Goal: Task Accomplishment & Management: Use online tool/utility

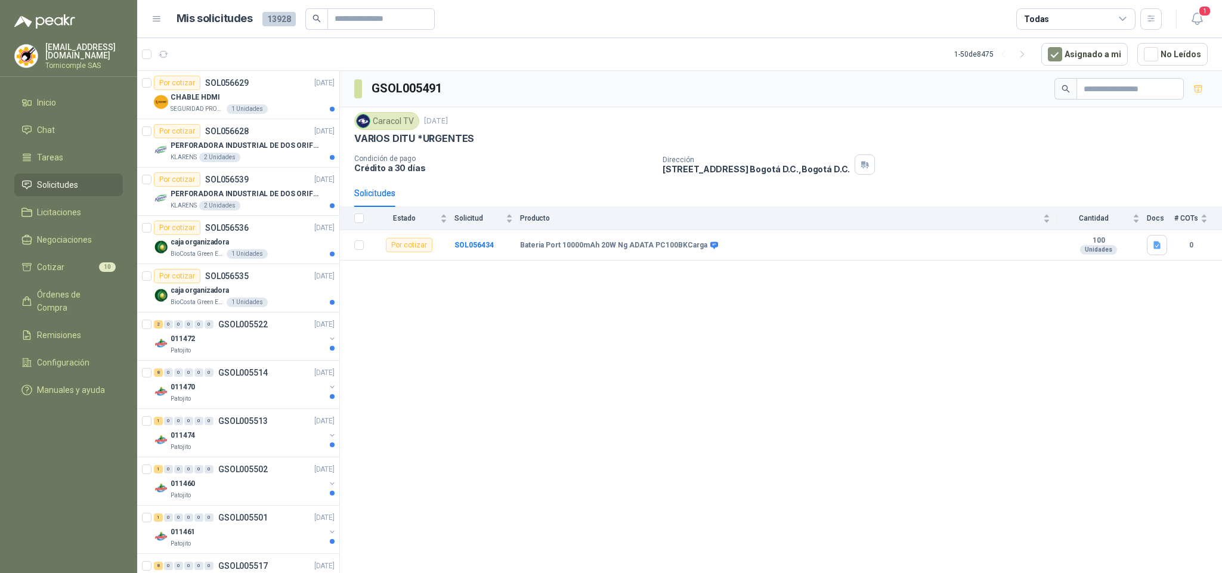
scroll to position [447, 0]
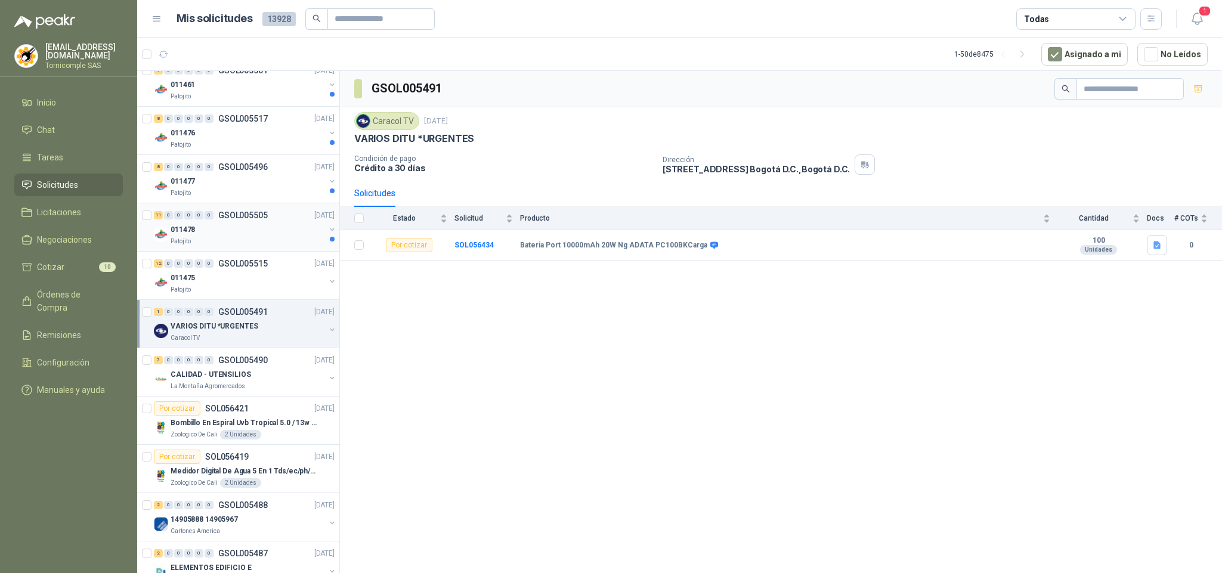
click at [276, 245] on div "Patojito" at bounding box center [248, 242] width 154 height 10
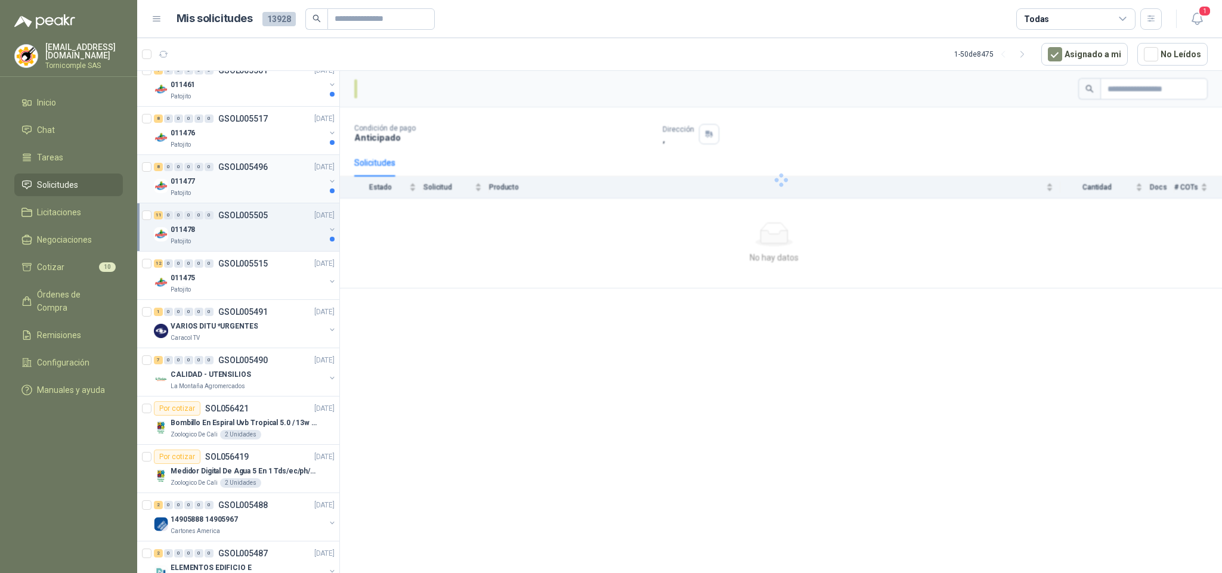
click at [265, 183] on div "011477" at bounding box center [248, 181] width 154 height 14
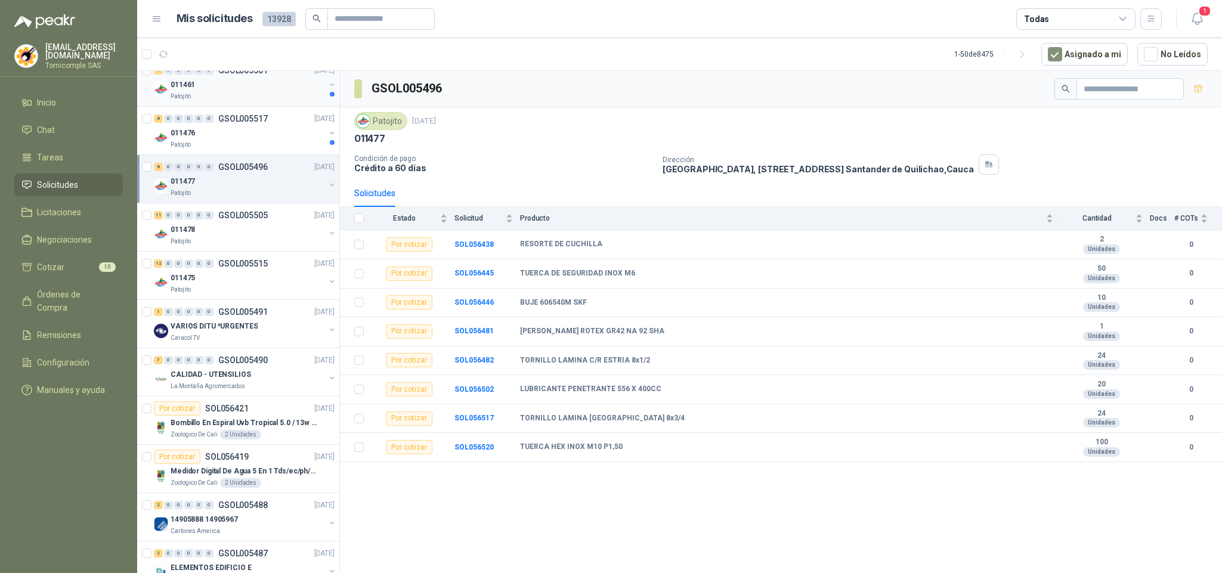
click at [302, 92] on div "011461" at bounding box center [248, 85] width 154 height 14
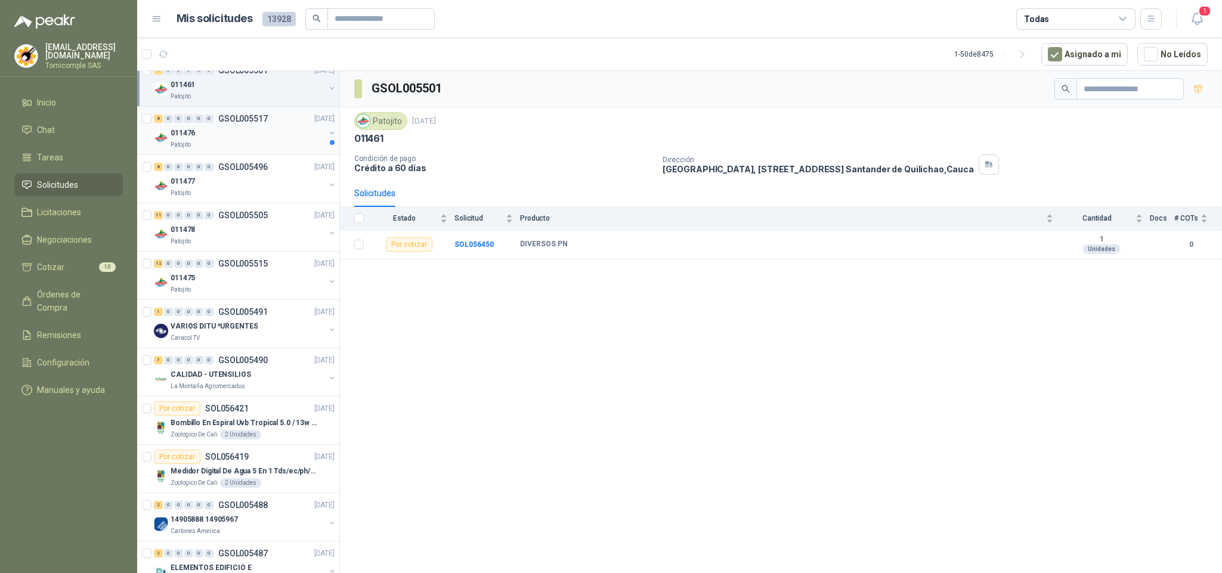
click at [267, 138] on div "011476" at bounding box center [248, 133] width 154 height 14
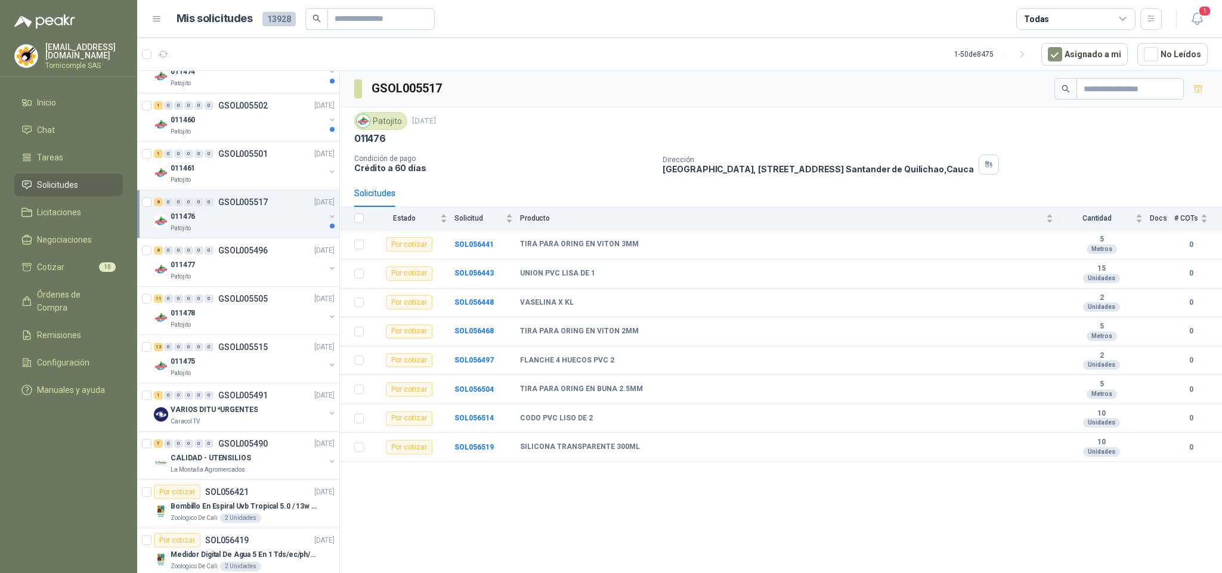
scroll to position [312, 0]
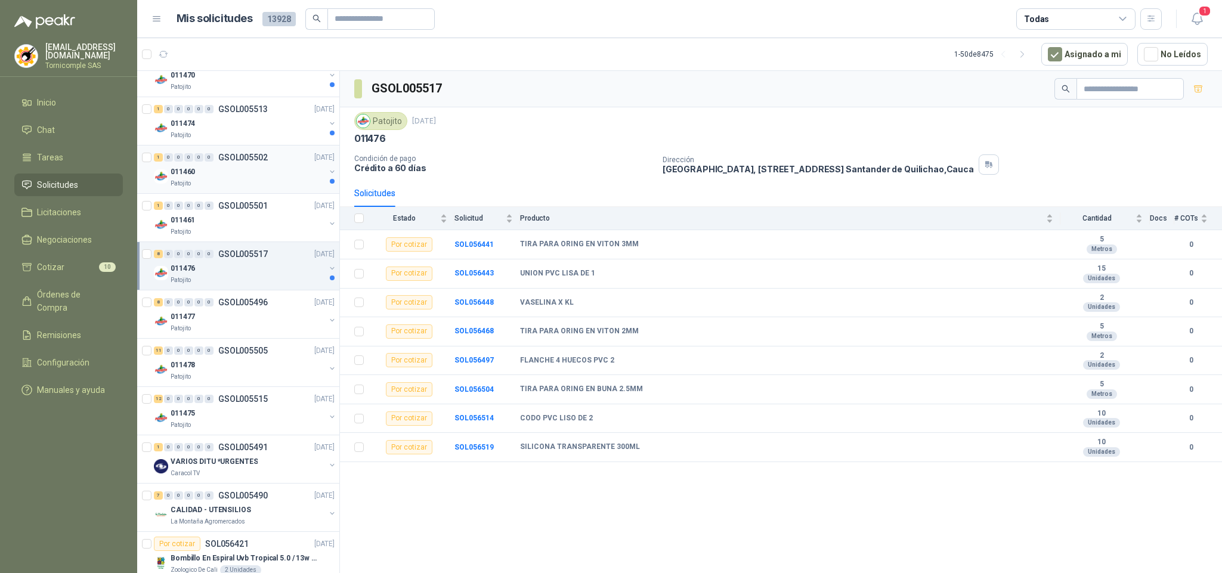
click at [304, 174] on div "011460" at bounding box center [248, 172] width 154 height 14
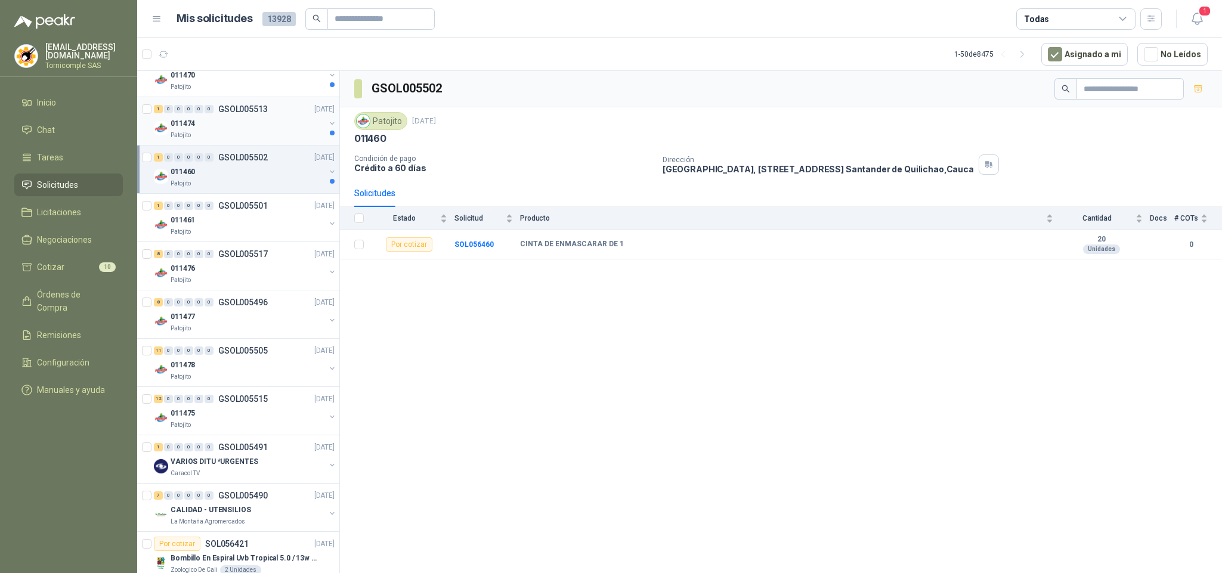
click at [290, 136] on div "Patojito" at bounding box center [248, 136] width 154 height 10
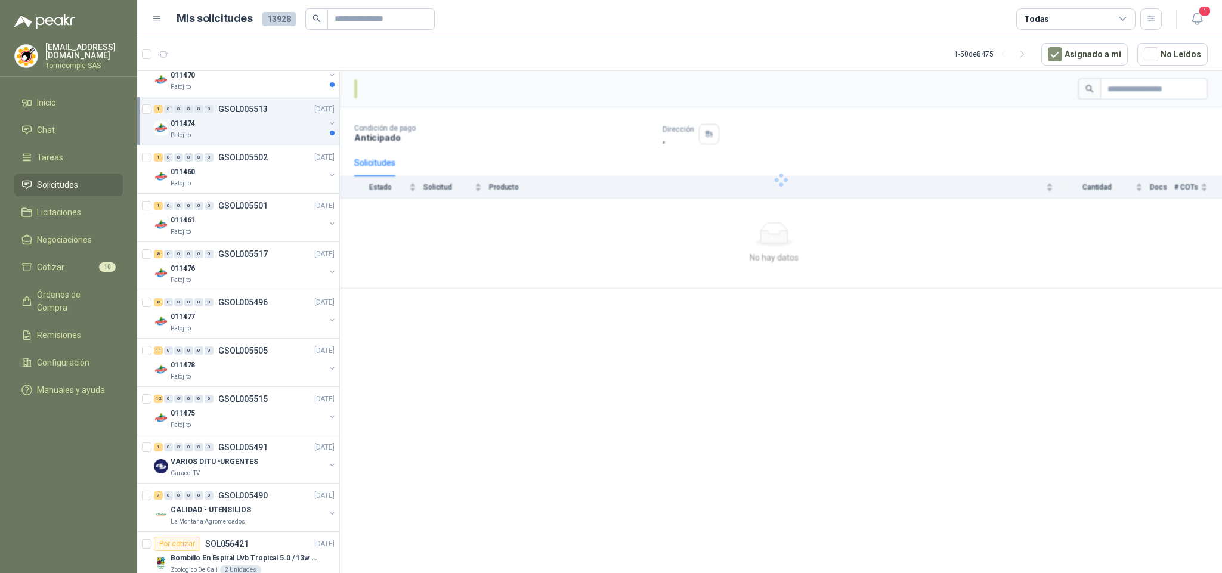
scroll to position [179, 0]
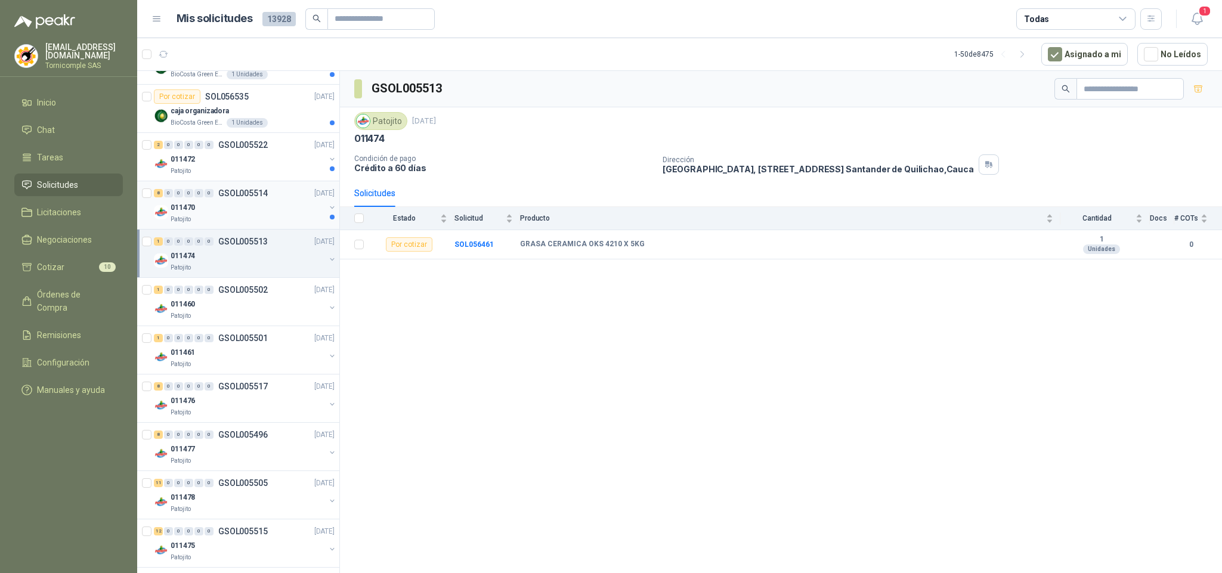
click at [314, 190] on p "[DATE]" at bounding box center [324, 193] width 20 height 11
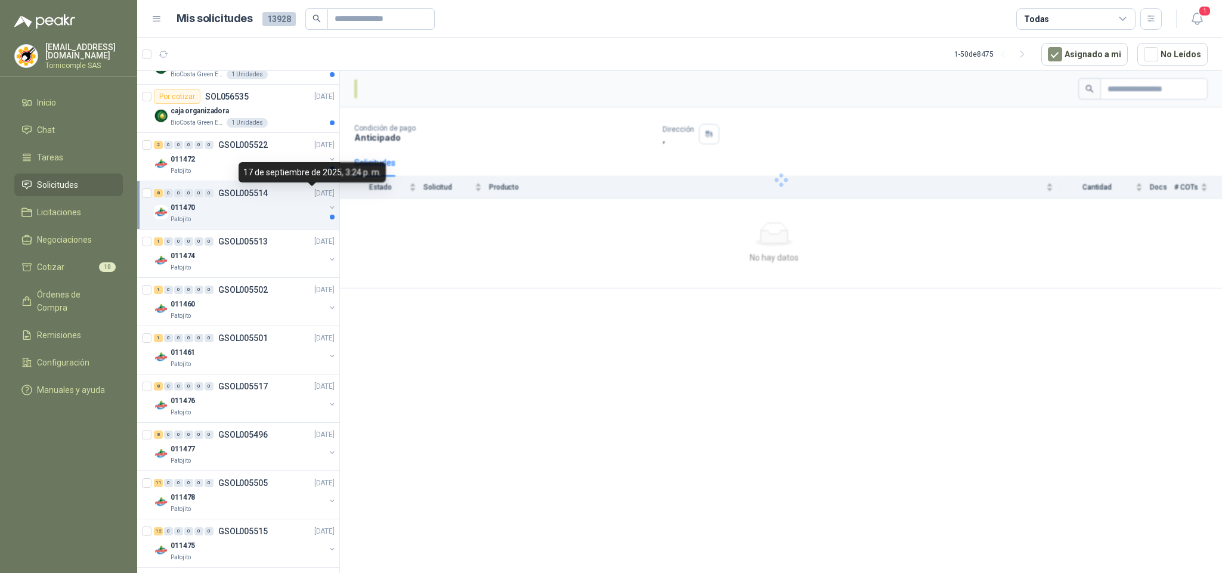
click at [280, 163] on div "17 de septiembre de 2025, 3:24 p. m." at bounding box center [312, 172] width 147 height 20
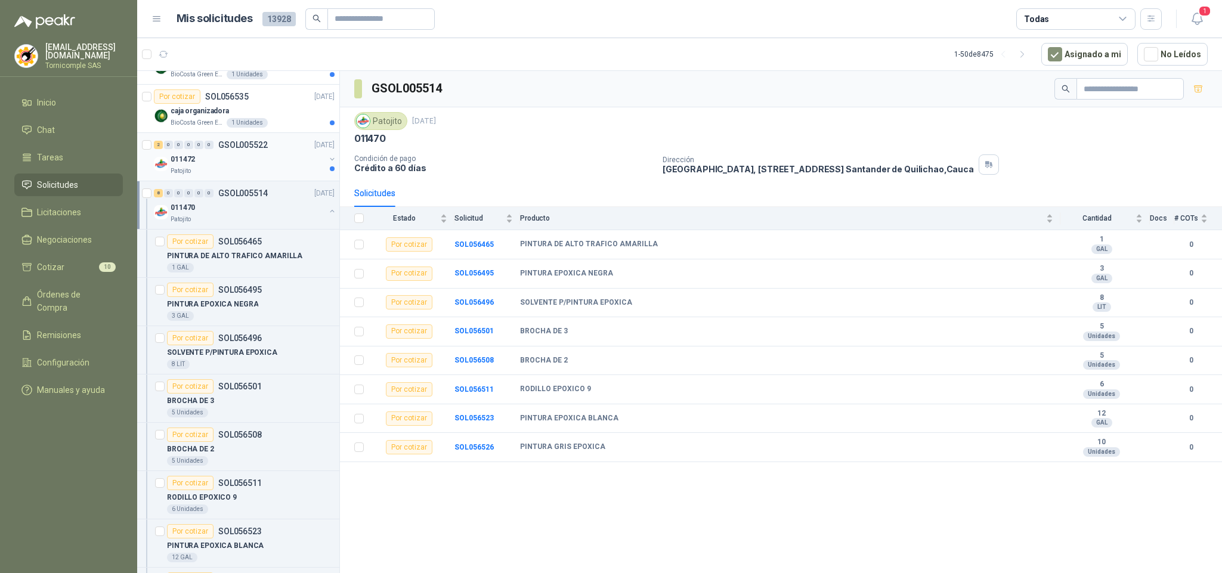
click at [261, 165] on div "011472" at bounding box center [248, 159] width 154 height 14
click at [281, 117] on div "caja organizadora" at bounding box center [253, 111] width 164 height 14
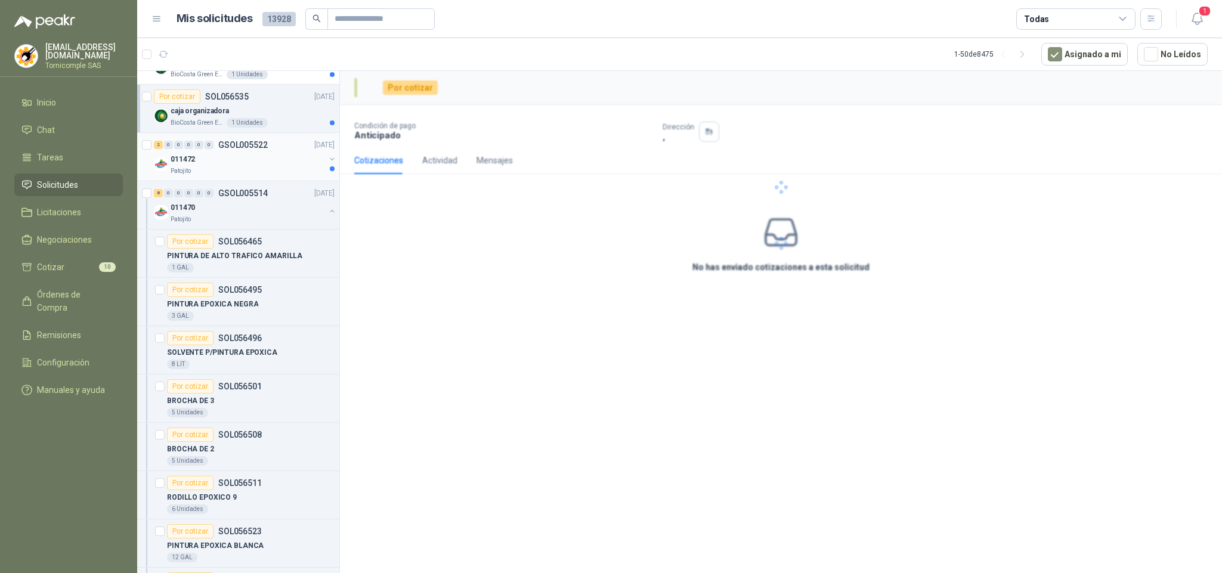
click at [283, 152] on div "2 0 0 0 0 0 GSOL005522 [DATE]" at bounding box center [245, 145] width 183 height 14
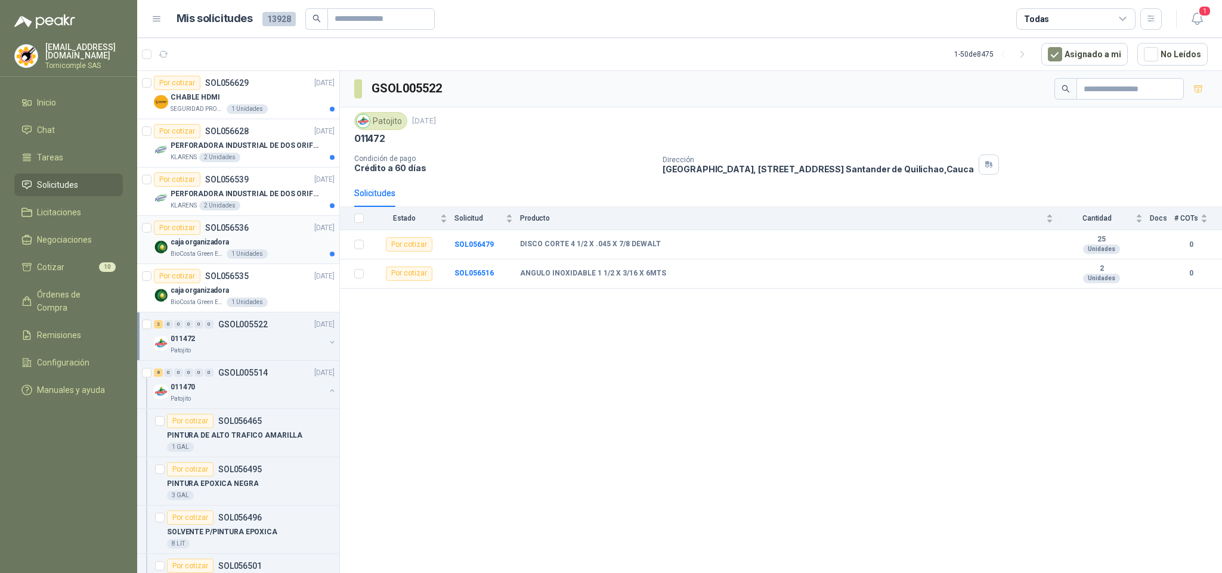
click at [283, 236] on div "caja organizadora" at bounding box center [253, 242] width 164 height 14
click at [274, 199] on p "PERFORADORA INDUSTRIAL DE DOS ORIFICIOS" at bounding box center [245, 193] width 148 height 11
click at [271, 151] on p "PERFORADORA INDUSTRIAL DE DOS ORIFICIOS" at bounding box center [245, 145] width 148 height 11
click at [271, 104] on div "SEGURIDAD PROVISER LTDA 1 Unidades" at bounding box center [253, 109] width 164 height 10
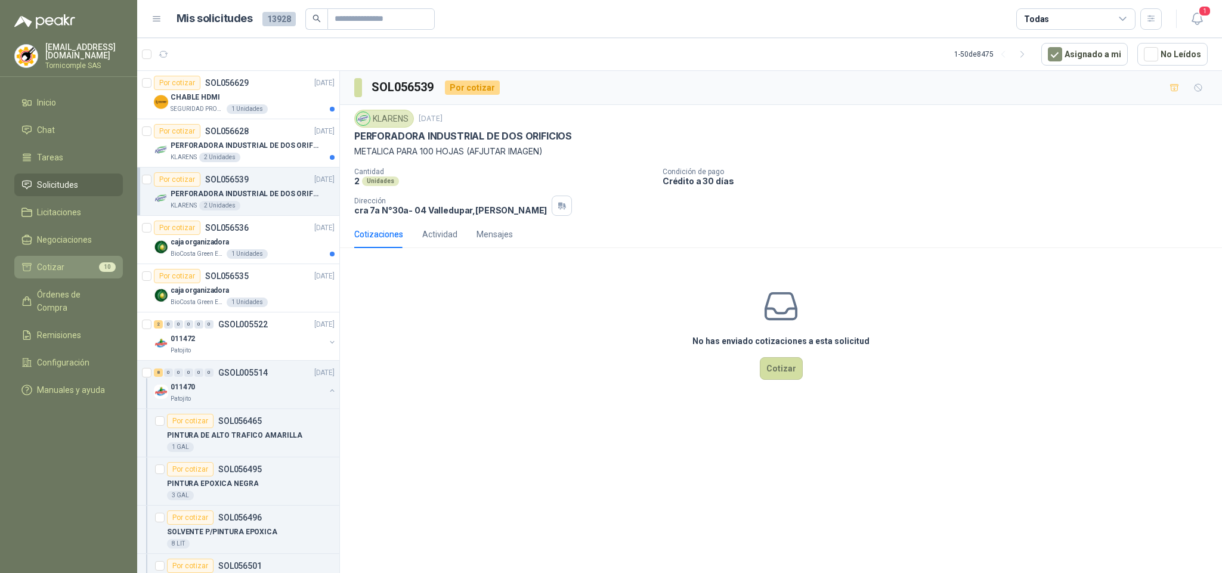
click at [72, 262] on li "Cotizar 10" at bounding box center [68, 267] width 94 height 13
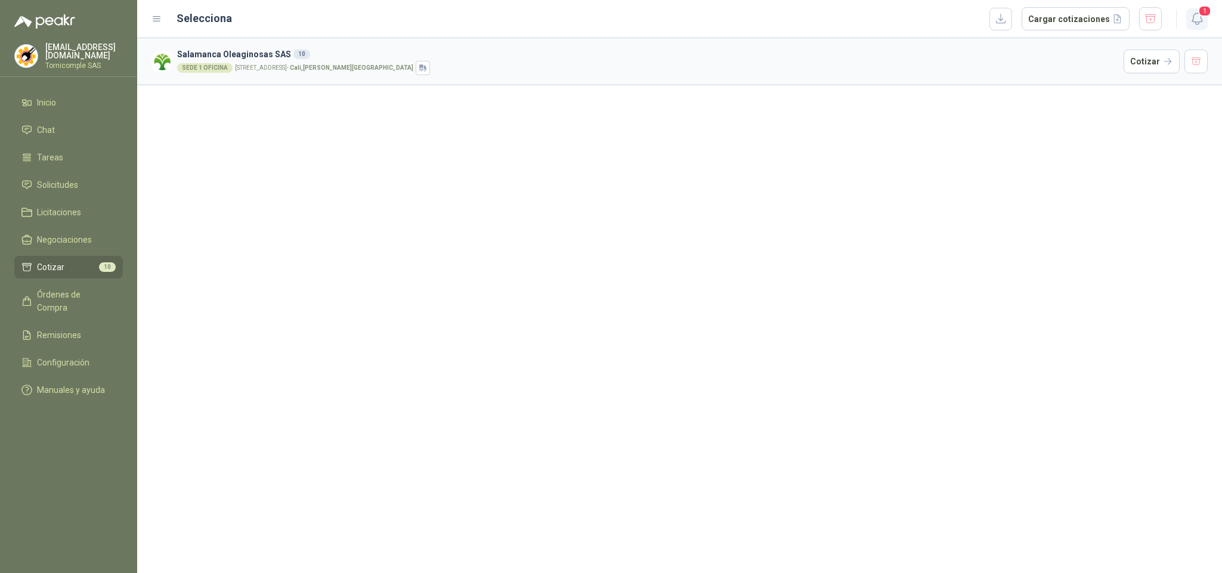
click at [1199, 17] on icon "button" at bounding box center [1197, 18] width 15 height 15
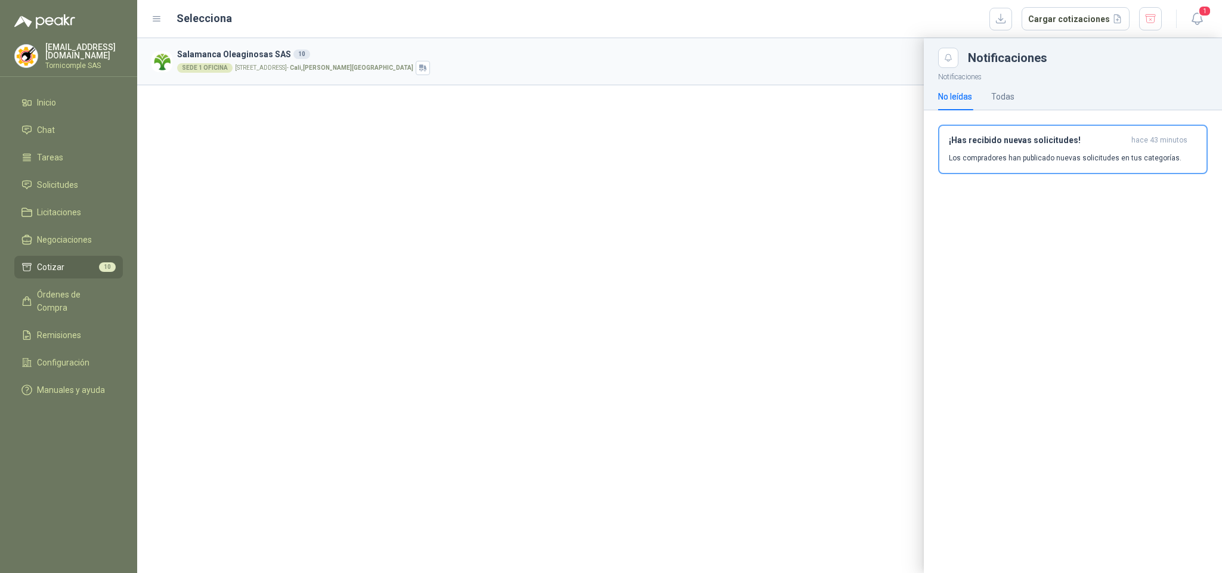
click at [1149, 148] on div "¡Has recibido nuevas solicitudes! hace 43 minutos Los compradores han publicado…" at bounding box center [1073, 149] width 248 height 28
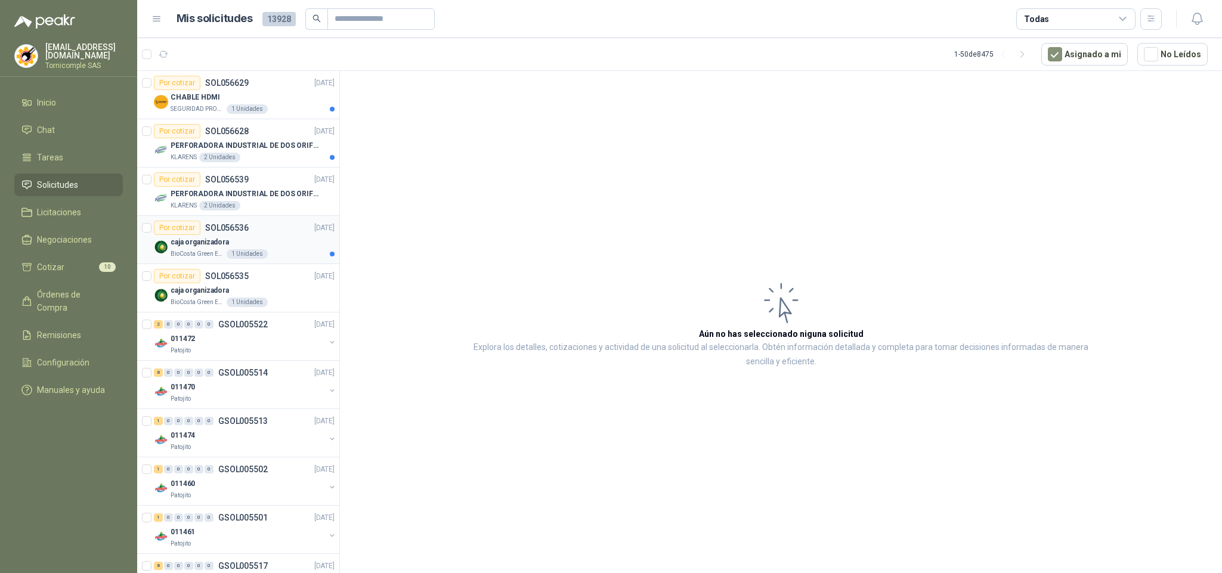
click at [245, 252] on div "1 Unidades" at bounding box center [247, 254] width 41 height 10
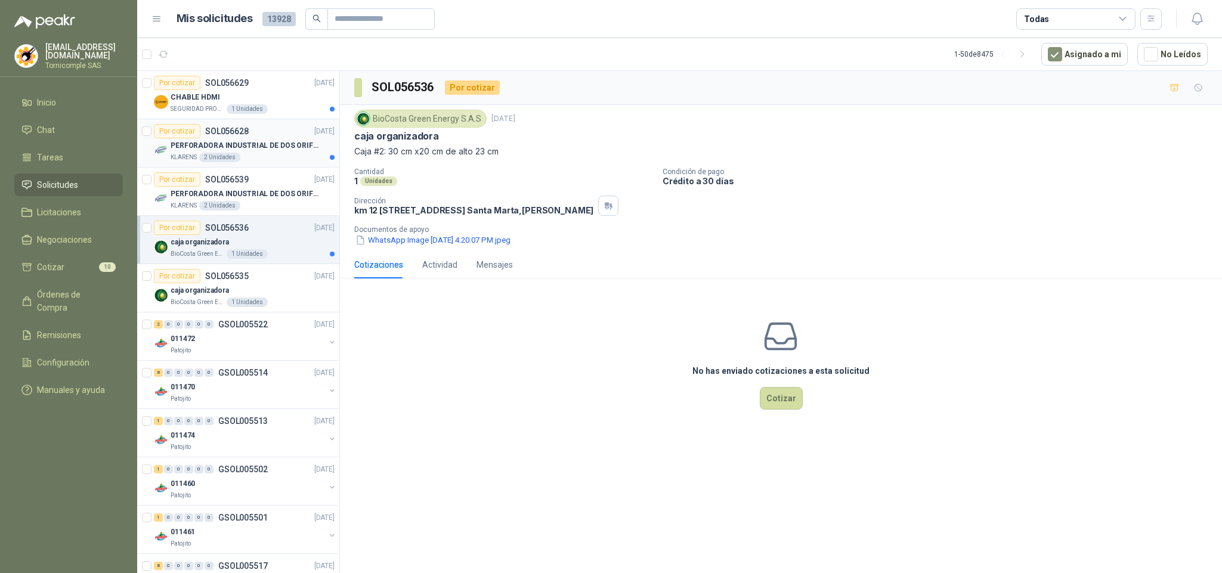
click at [245, 157] on div "KLARENS 2 Unidades" at bounding box center [253, 158] width 164 height 10
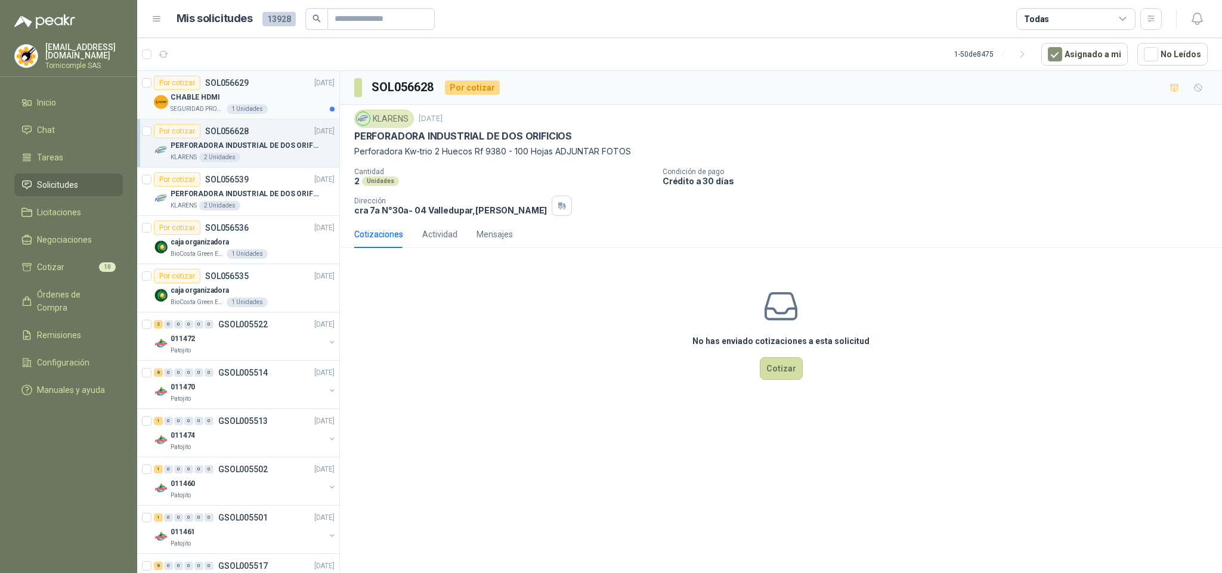
click at [265, 91] on div "CHABLE HDMI" at bounding box center [253, 97] width 164 height 14
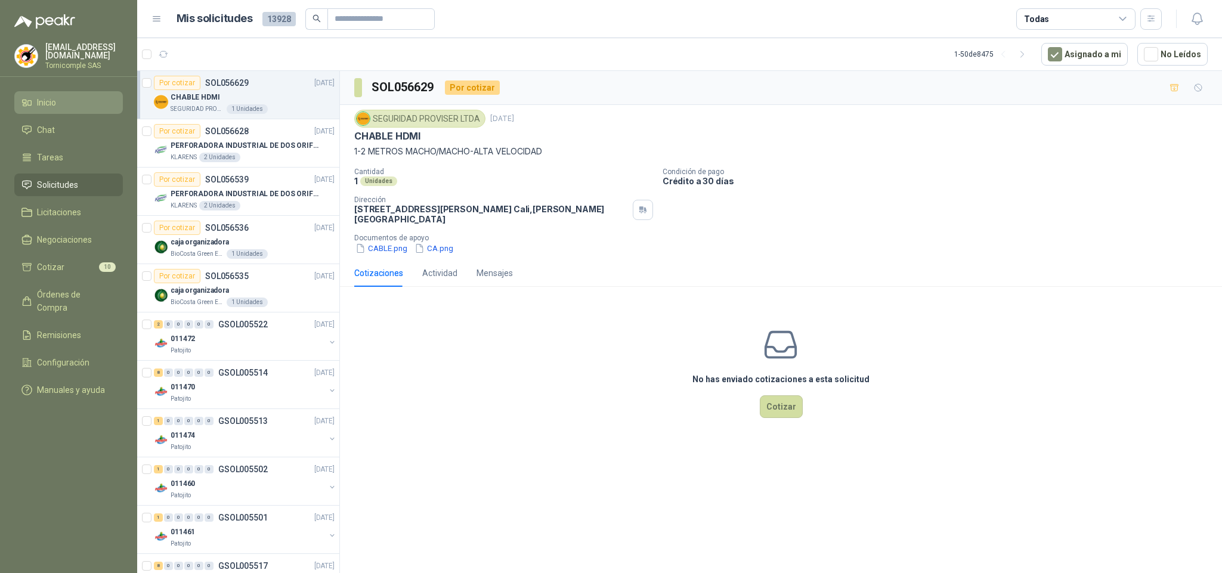
click at [72, 97] on li "Inicio" at bounding box center [68, 102] width 94 height 13
click at [70, 277] on ul "Inicio Chat Tareas Solicitudes Licitaciones Negociaciones Cotizar 10 Órdenes de…" at bounding box center [68, 248] width 137 height 315
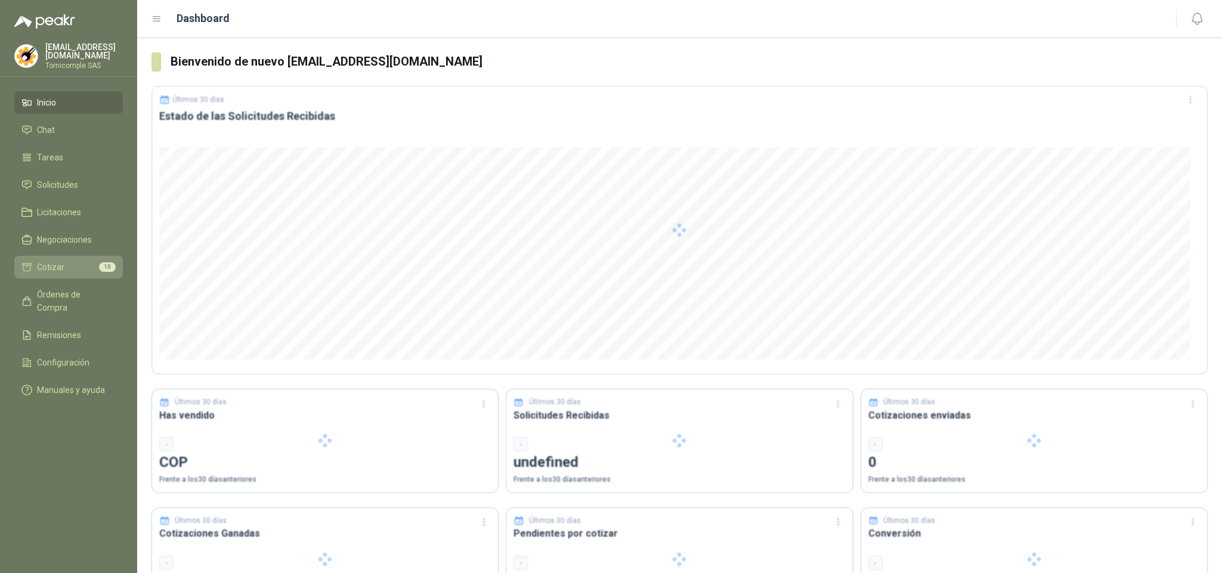
click at [70, 274] on link "Cotizar 10" at bounding box center [68, 267] width 109 height 23
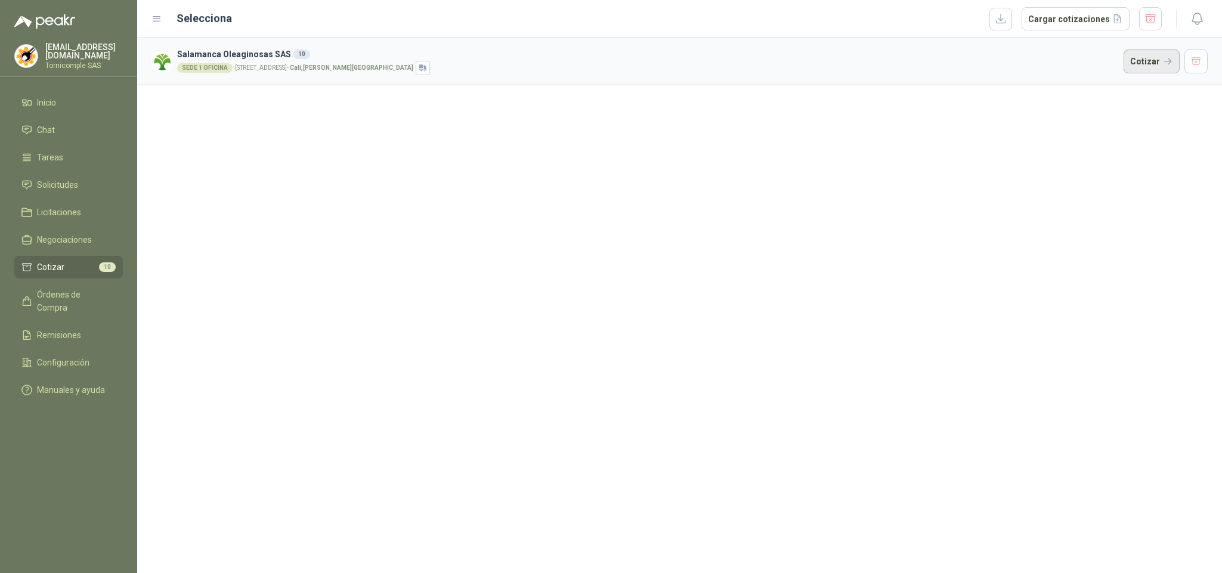
click at [1160, 56] on button "Cotizar" at bounding box center [1151, 61] width 56 height 24
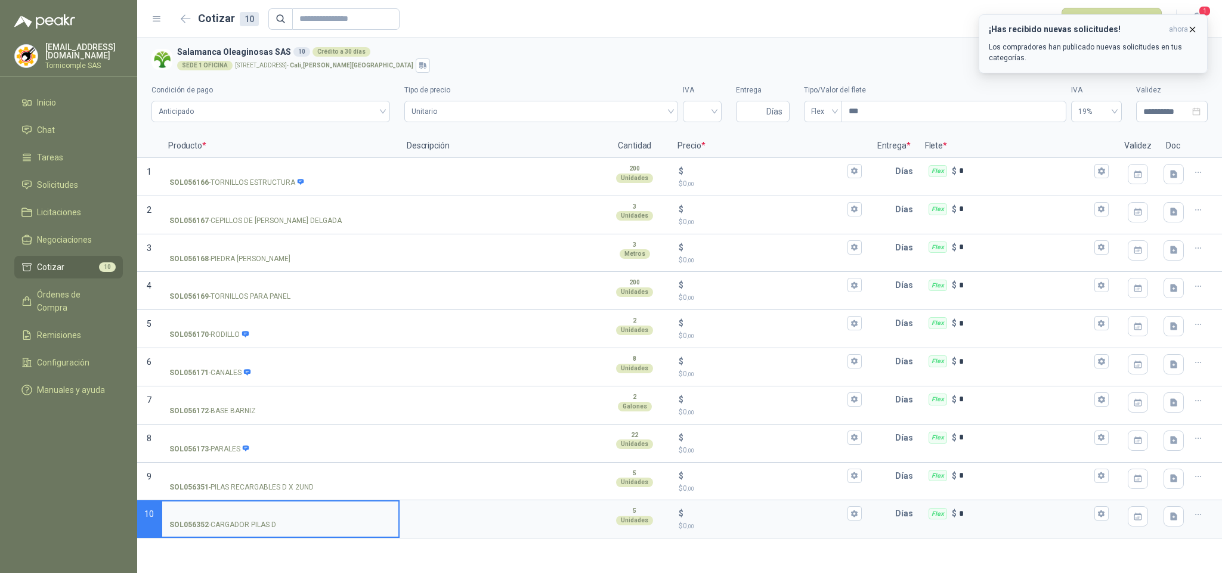
click at [1172, 22] on button "¡Has recibido nuevas solicitudes! ahora Los compradores han publicado nuevas so…" at bounding box center [1093, 43] width 229 height 59
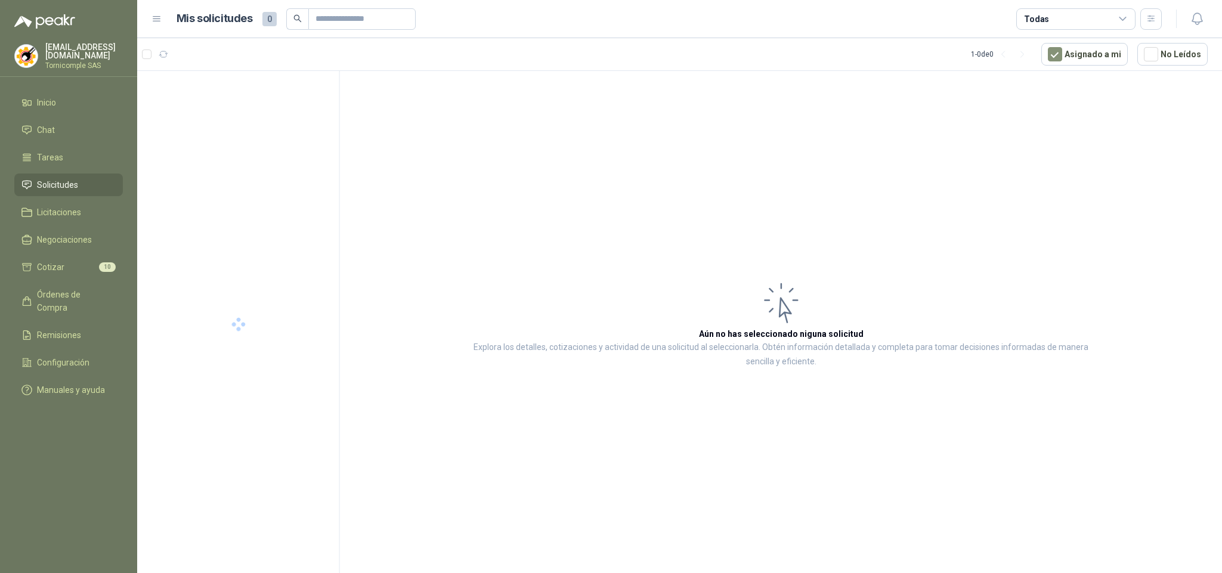
click at [1201, 18] on icon "button" at bounding box center [1197, 18] width 15 height 15
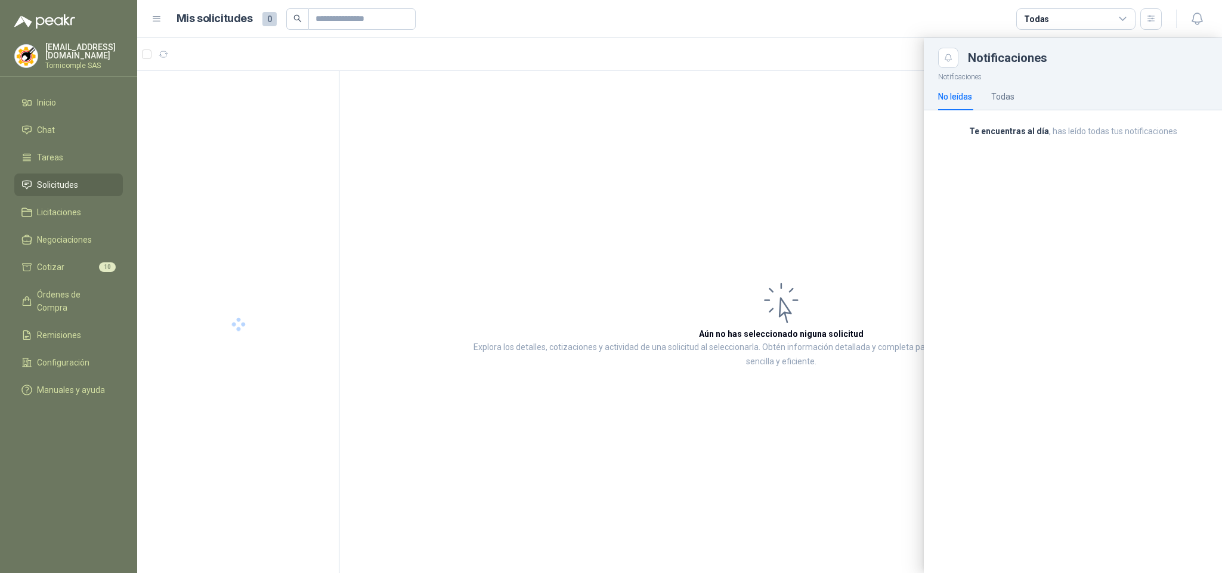
click at [1144, 151] on div "Te encuentras al día , has leído todas tus notificaciones" at bounding box center [1073, 135] width 298 height 51
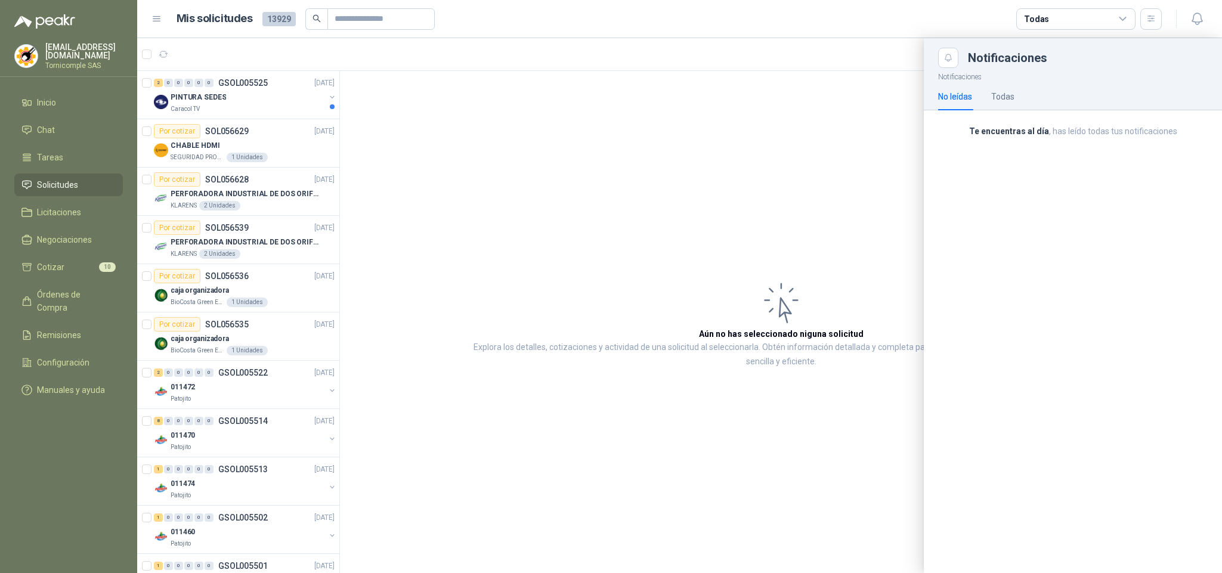
click at [231, 112] on div at bounding box center [679, 305] width 1085 height 535
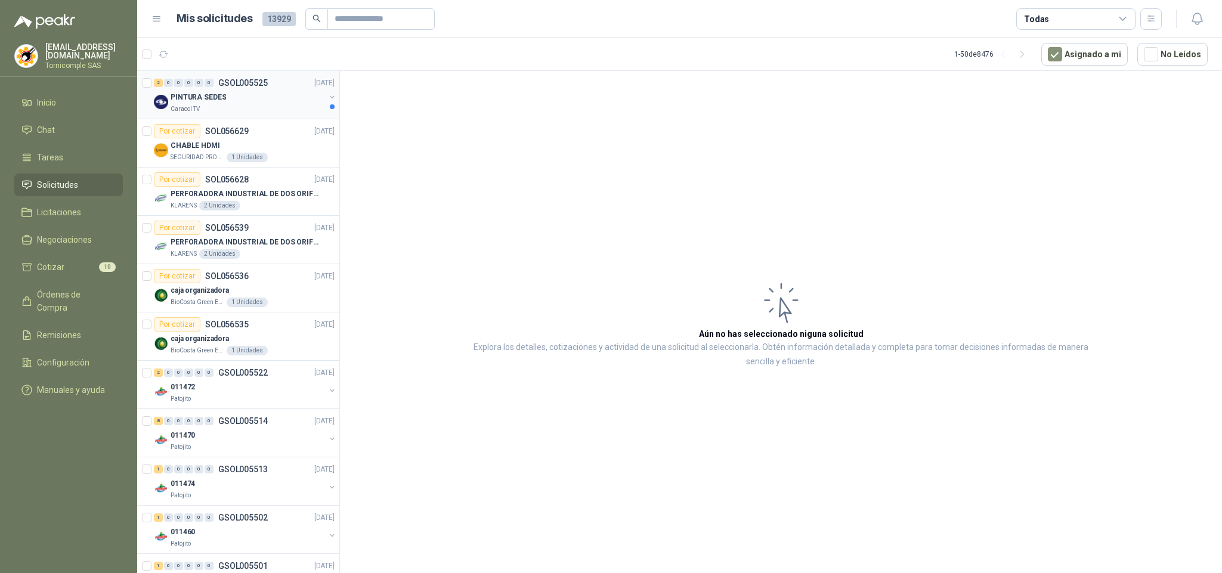
click at [228, 109] on div "Caracol TV" at bounding box center [248, 109] width 154 height 10
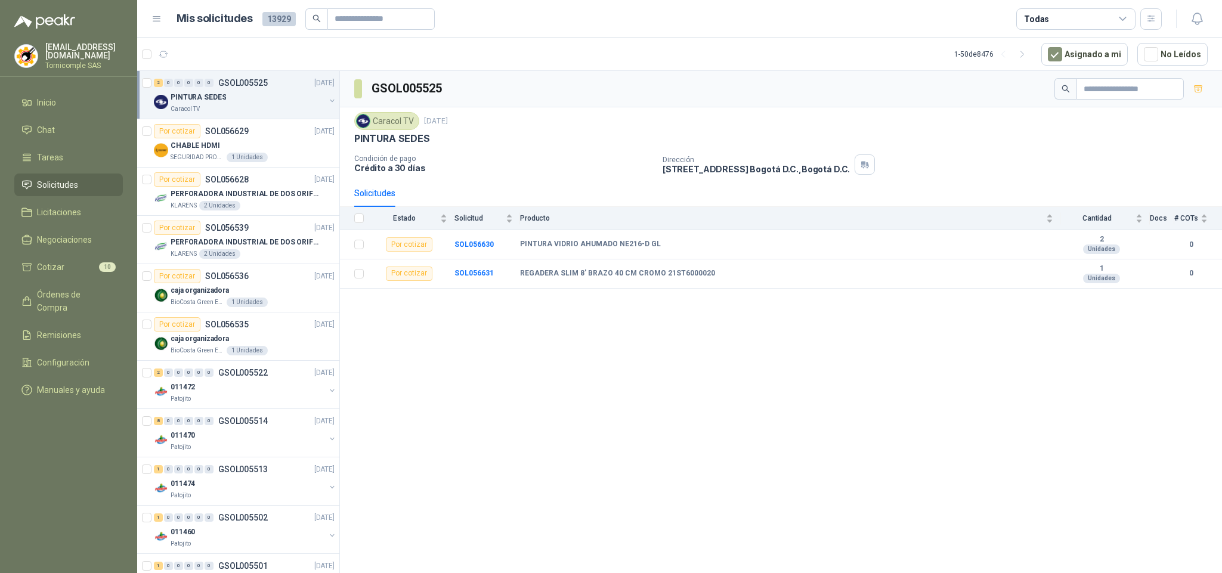
click at [103, 187] on li "Solicitudes" at bounding box center [68, 184] width 94 height 13
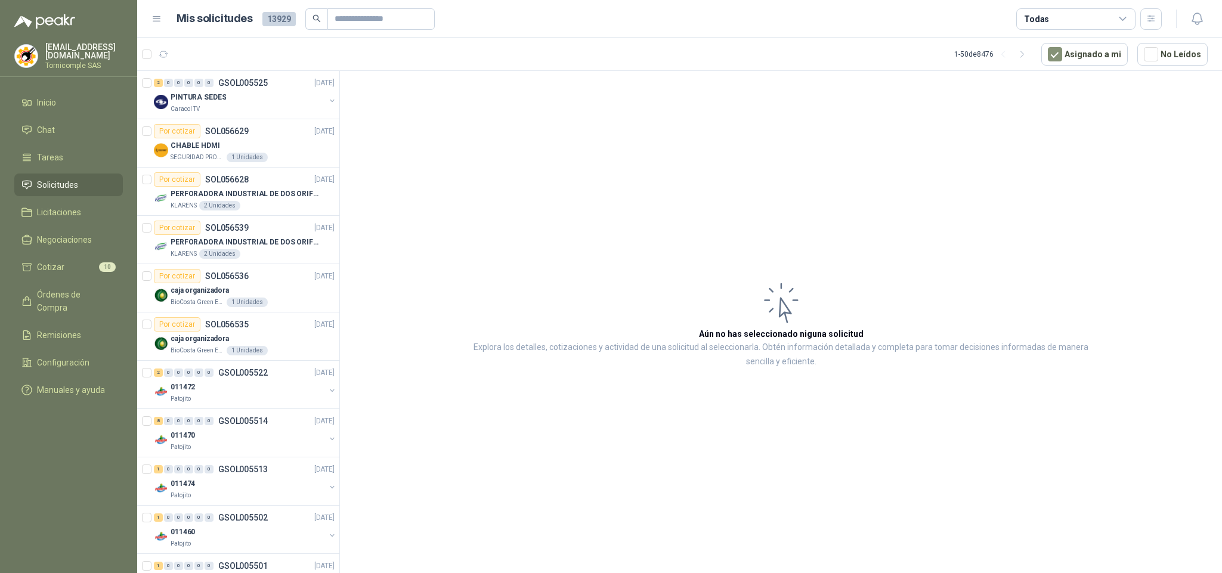
click at [66, 279] on ul "Inicio Chat Tareas Solicitudes Licitaciones Negociaciones Cotizar 10 Órdenes de…" at bounding box center [68, 248] width 137 height 315
click at [61, 268] on span "Cotizar" at bounding box center [50, 267] width 27 height 13
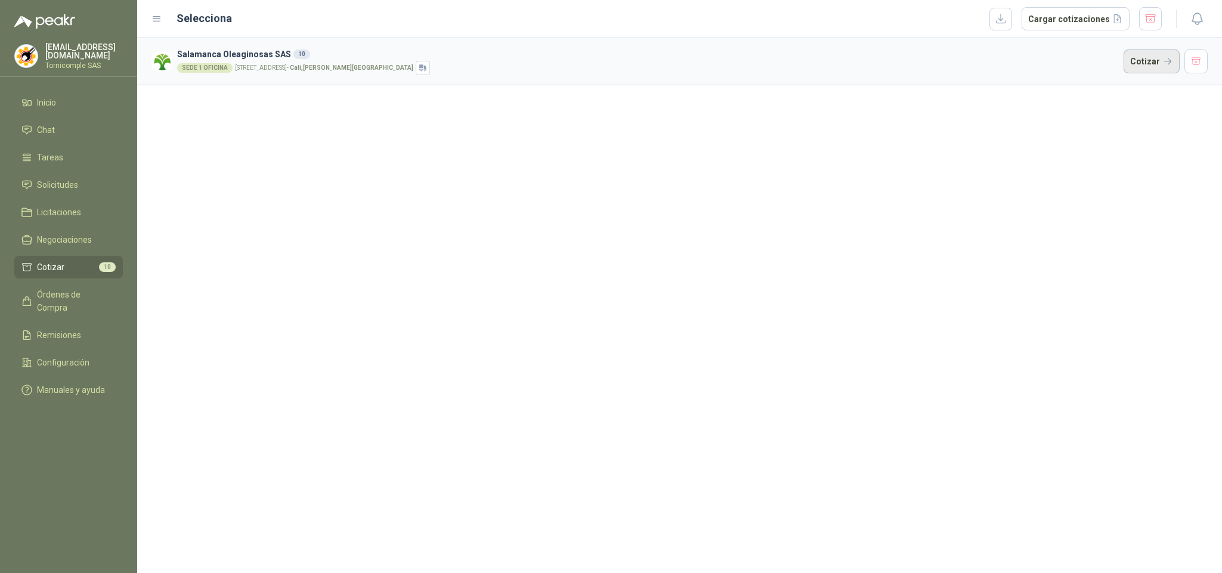
click at [1140, 59] on button "Cotizar" at bounding box center [1151, 61] width 56 height 24
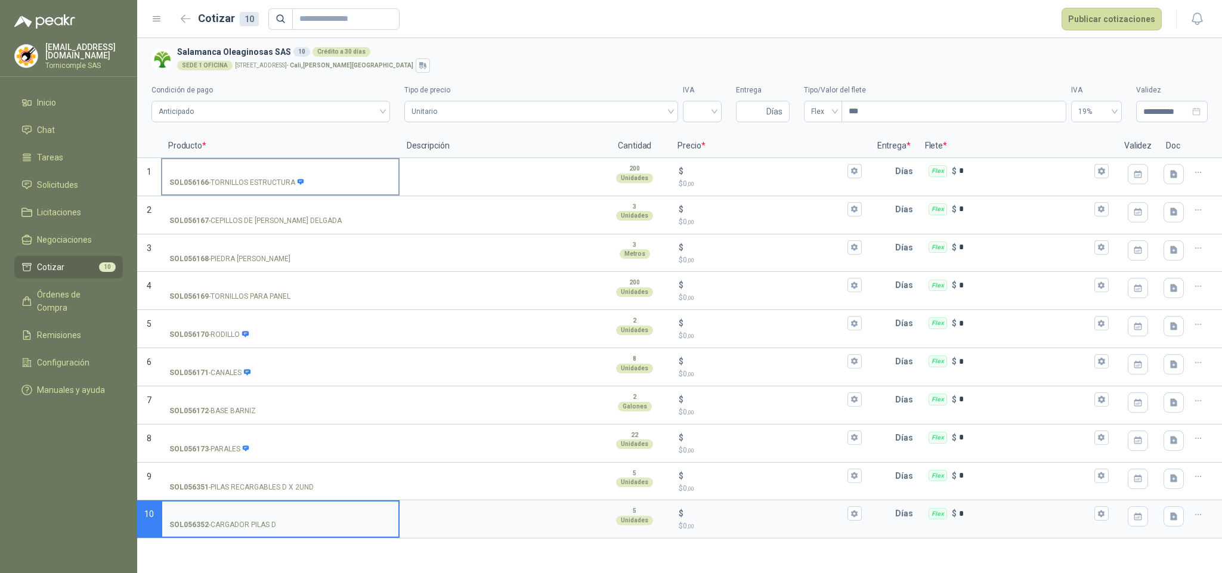
click at [238, 188] on p "SOL056166 - TORNILLOS ESTRUCTURA" at bounding box center [236, 182] width 135 height 11
click at [238, 176] on input "SOL056166 - TORNILLOS ESTRUCTURA" at bounding box center [280, 171] width 222 height 9
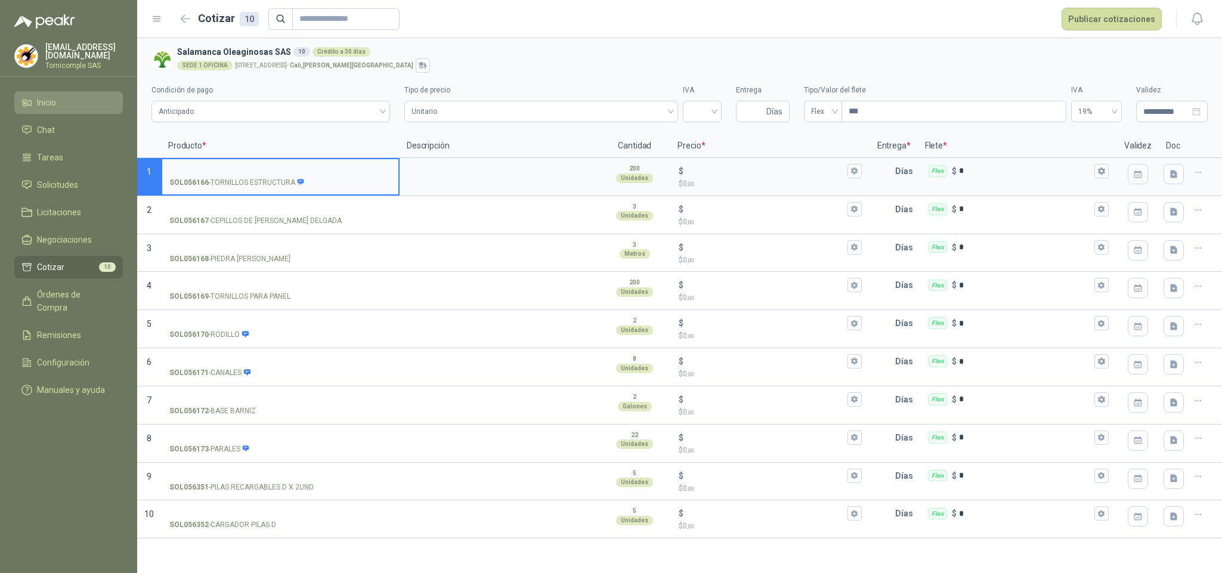
click at [75, 86] on menu "[EMAIL_ADDRESS][DOMAIN_NAME] Tornicomple SAS Inicio Chat Tareas Solicitudes Lic…" at bounding box center [68, 286] width 137 height 573
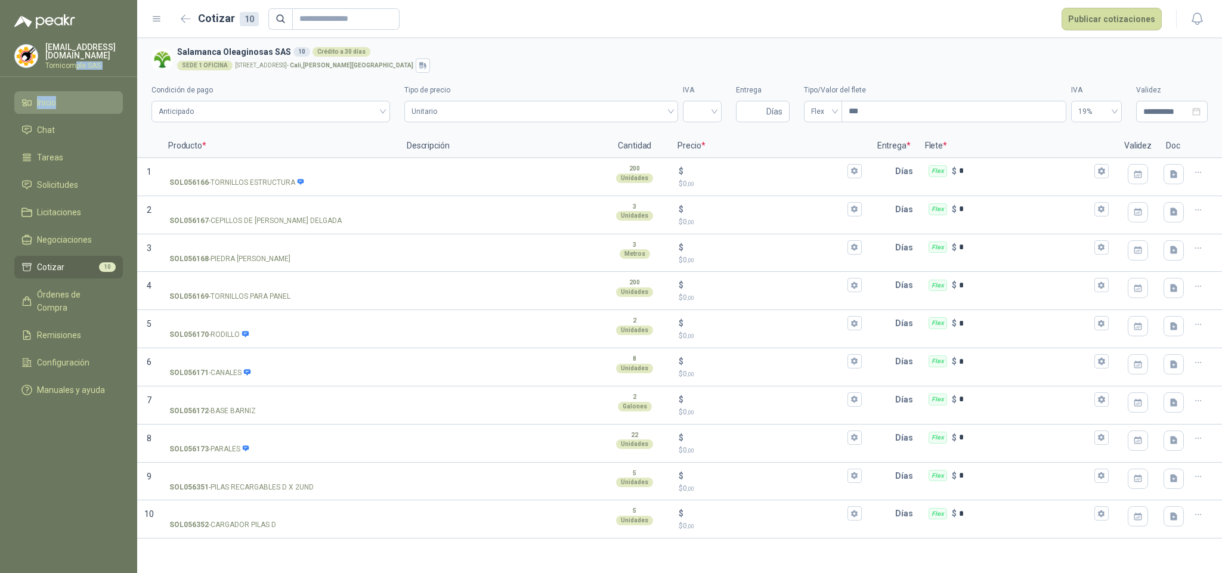
click at [75, 104] on li "Inicio" at bounding box center [68, 102] width 94 height 13
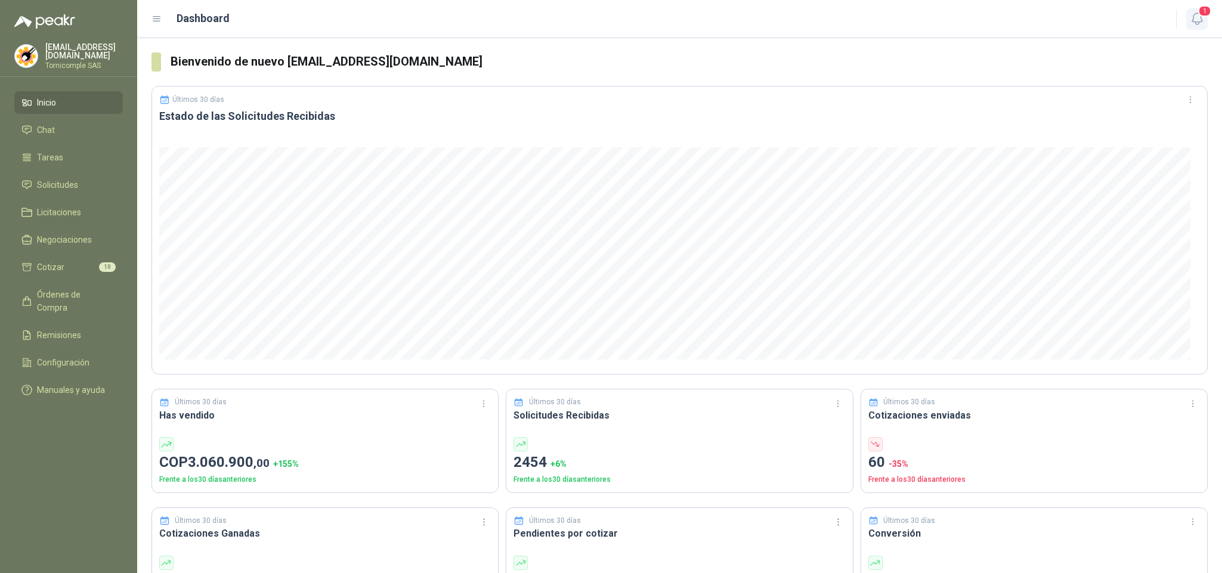
click at [1197, 25] on icon "button" at bounding box center [1197, 18] width 15 height 15
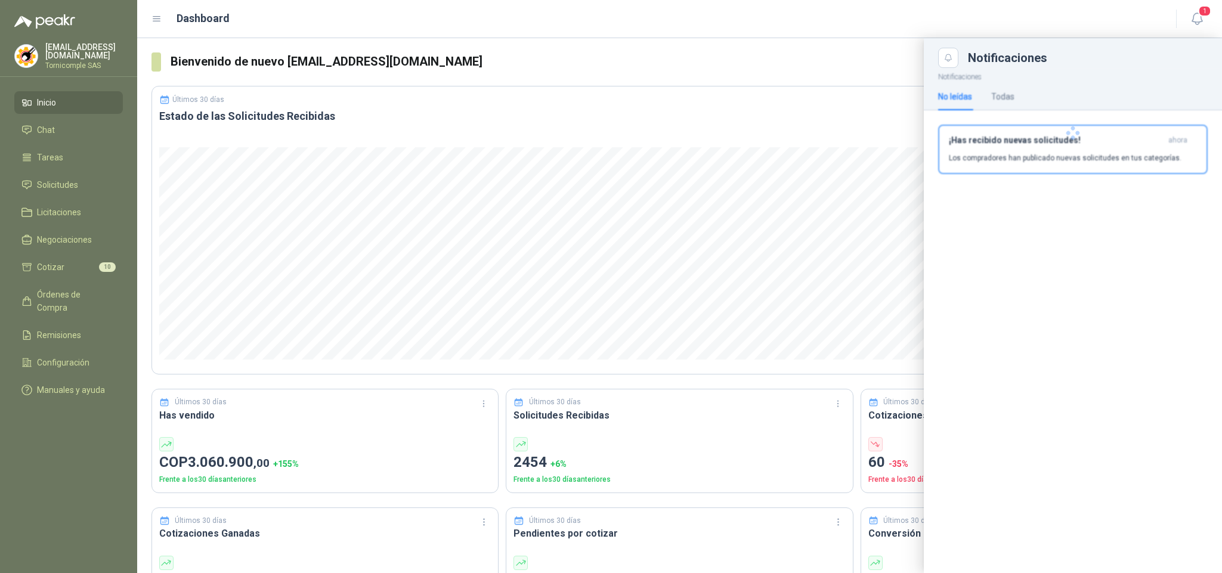
click at [1093, 193] on div at bounding box center [1073, 133] width 298 height 130
click at [1081, 160] on p "Los compradores han publicado nuevas solicitudes en tus categorías." at bounding box center [1065, 158] width 233 height 11
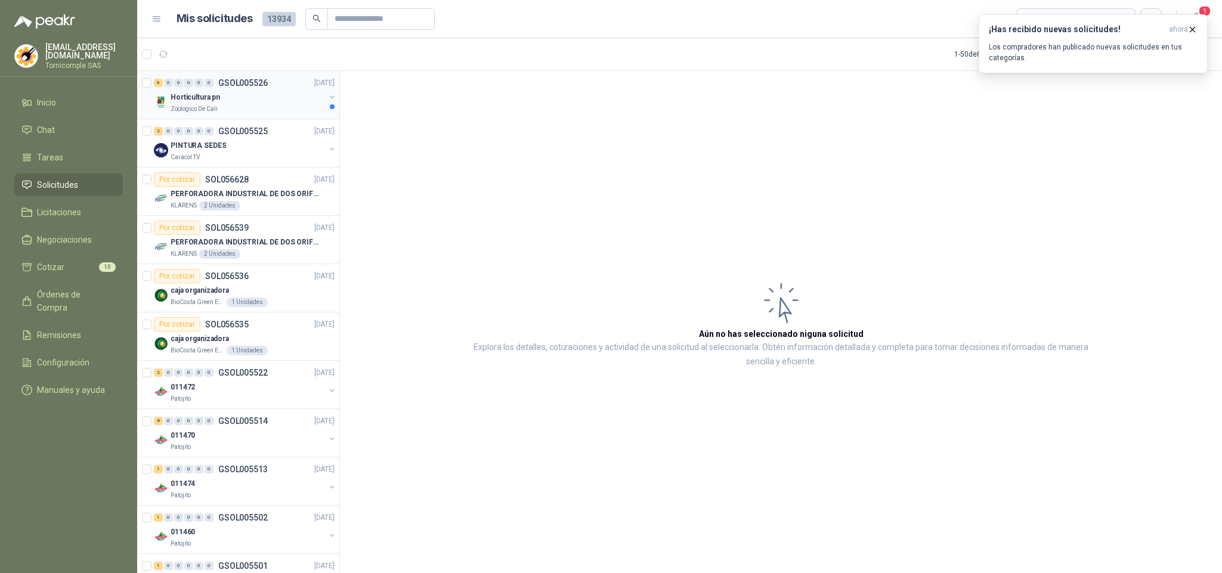
click at [228, 102] on div "Horticultura pn" at bounding box center [248, 97] width 154 height 14
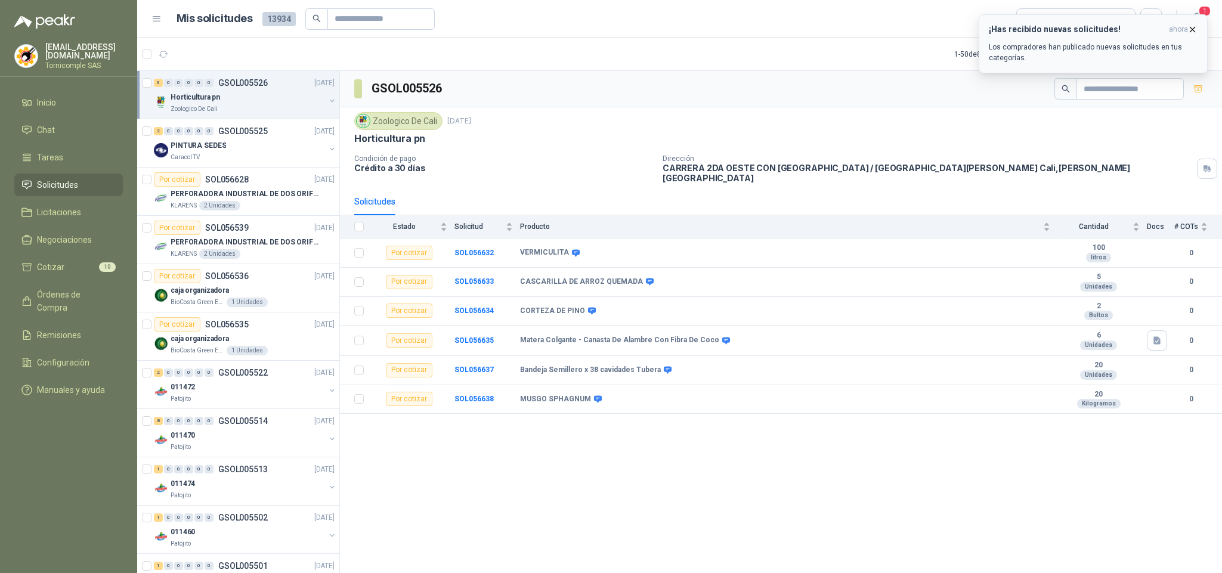
click at [1106, 64] on button "¡Has recibido nuevas solicitudes! ahora Los compradores han publicado nuevas so…" at bounding box center [1093, 43] width 229 height 59
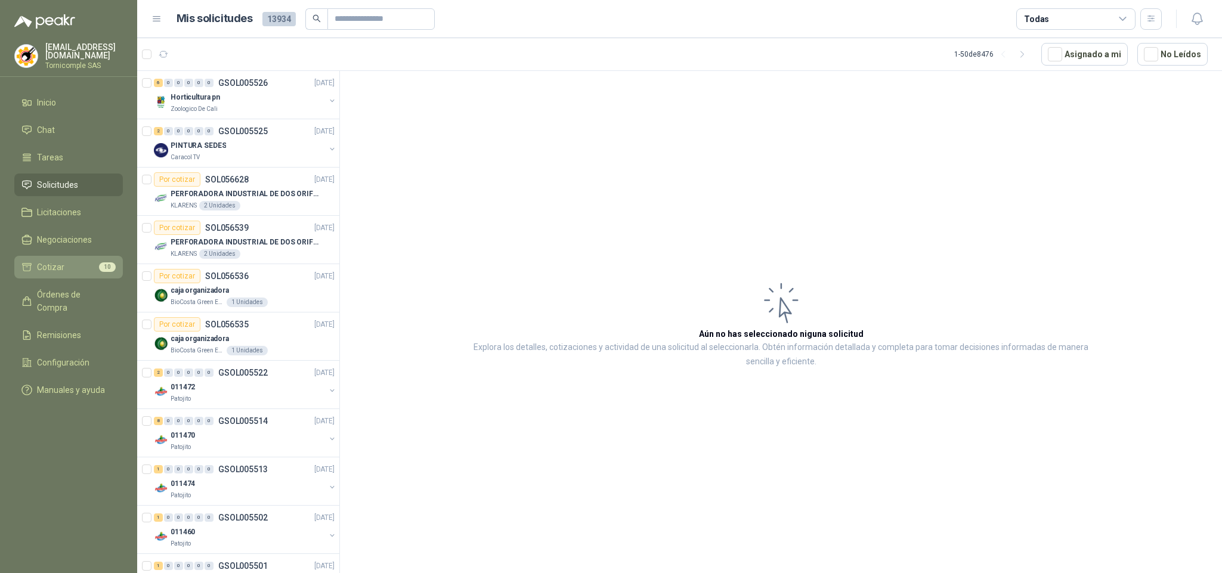
click at [97, 261] on li "Cotizar 10" at bounding box center [68, 267] width 94 height 13
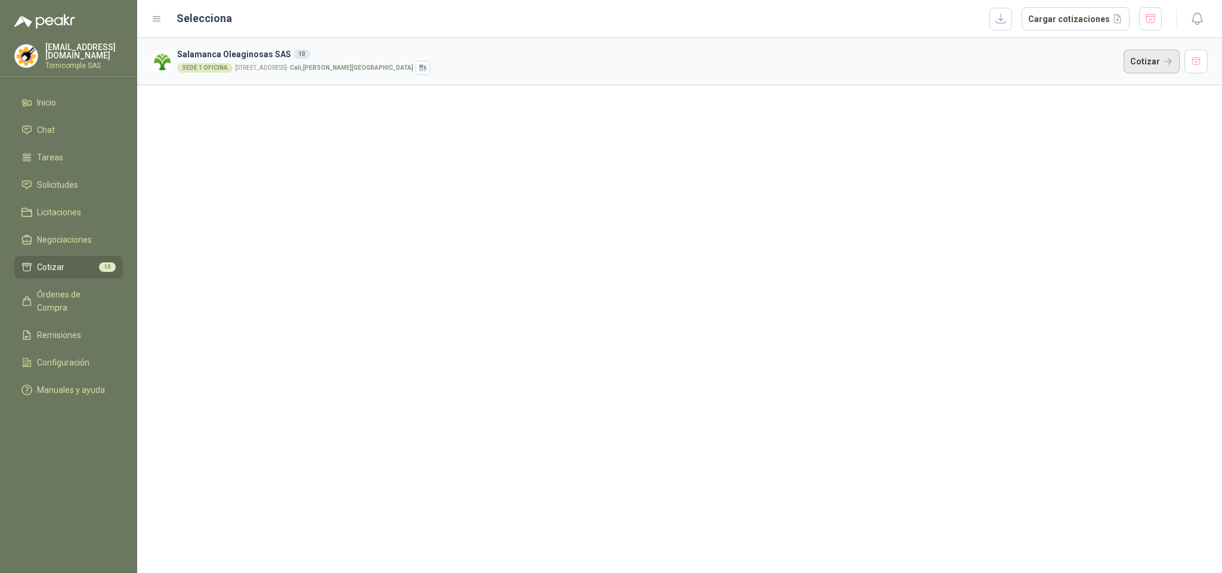
click at [1154, 63] on button "Cotizar" at bounding box center [1151, 61] width 56 height 24
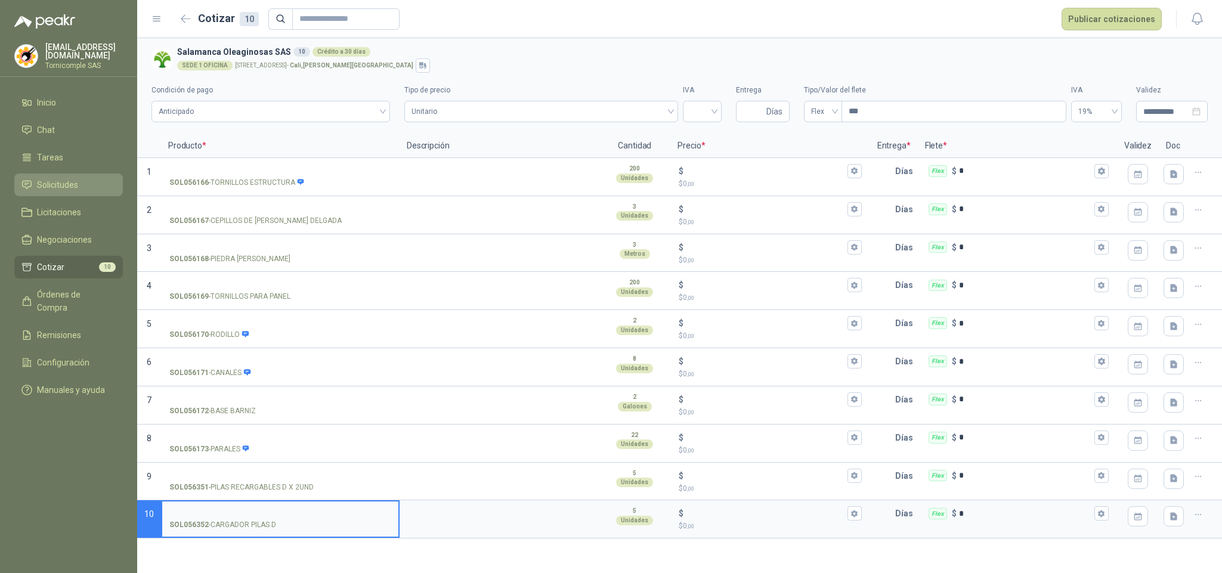
click at [77, 183] on span "Solicitudes" at bounding box center [57, 184] width 41 height 13
